Goal: Check status: Check status

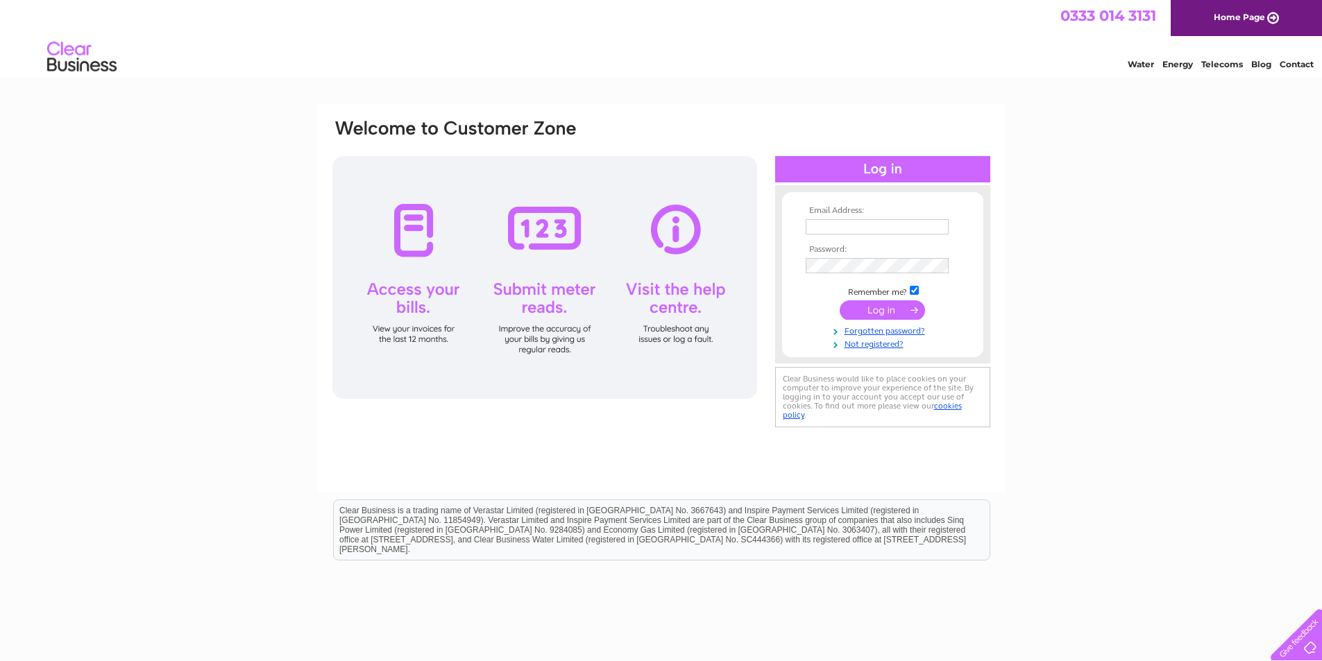
type input "info@mitchellsports.co.uk"
click at [863, 312] on input "submit" at bounding box center [881, 309] width 85 height 19
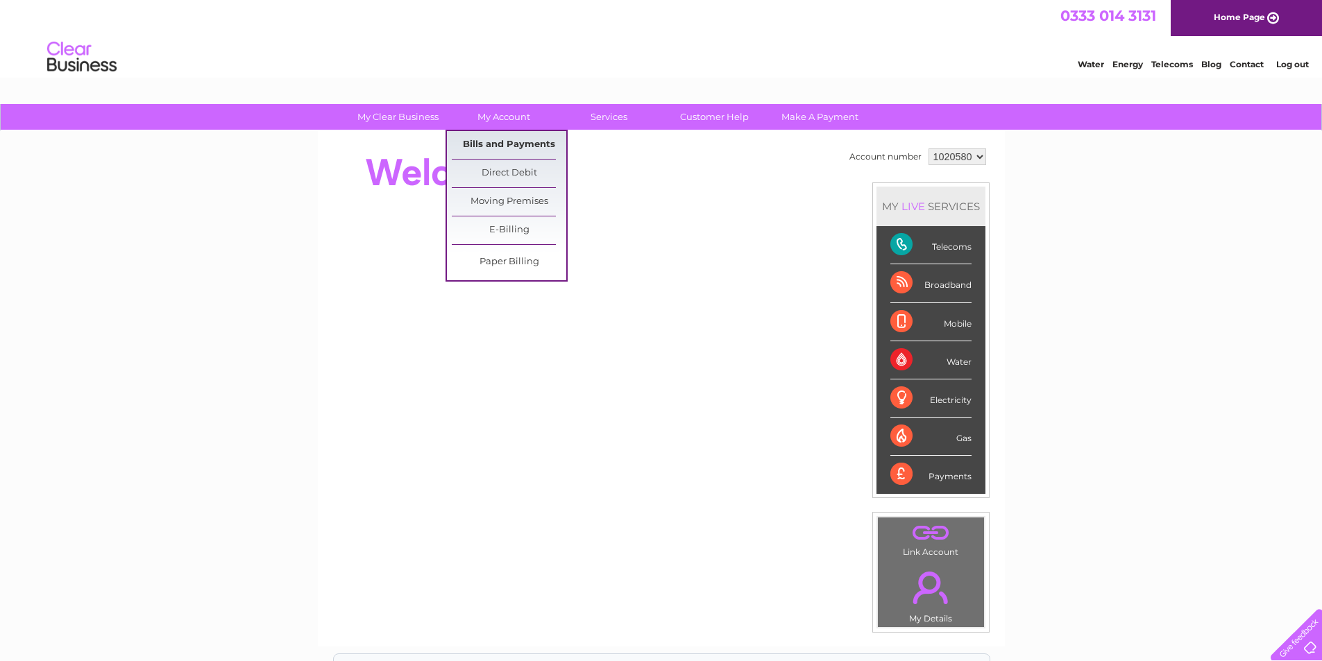
click at [500, 144] on link "Bills and Payments" at bounding box center [509, 145] width 114 height 28
click at [500, 142] on link "Bills and Payments" at bounding box center [509, 145] width 114 height 28
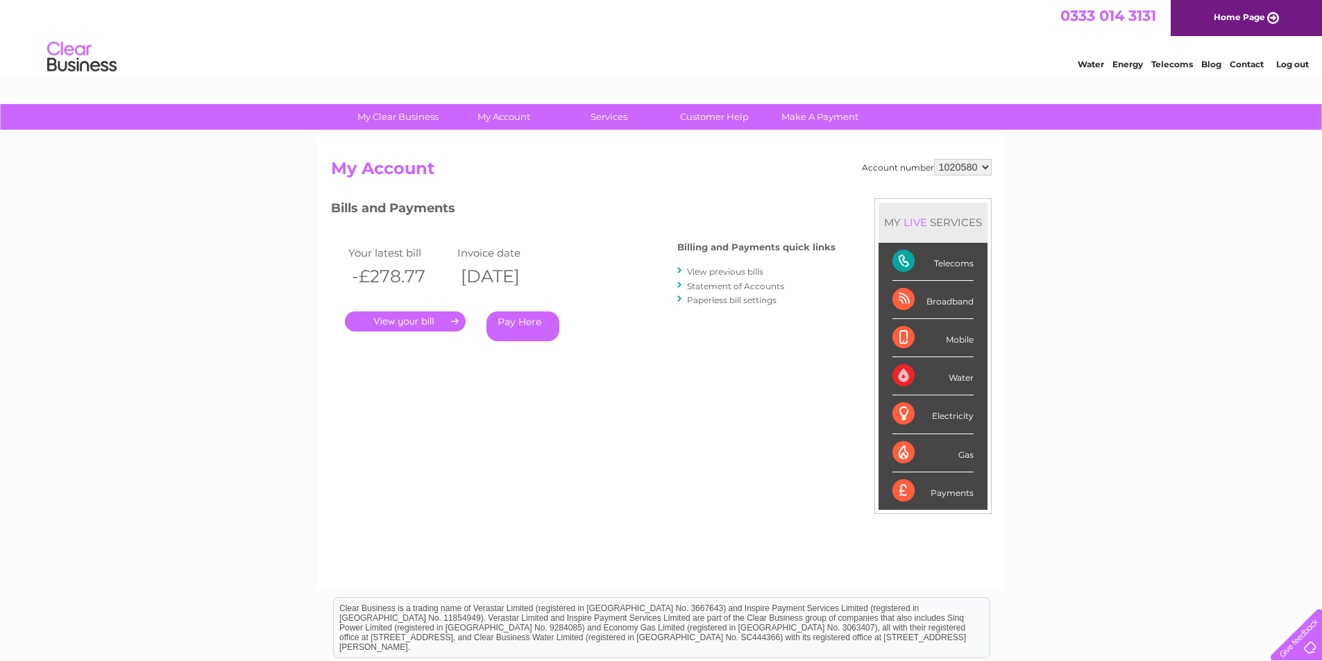
click at [433, 321] on link "." at bounding box center [405, 322] width 121 height 20
